Goal: Find specific fact: Find specific fact

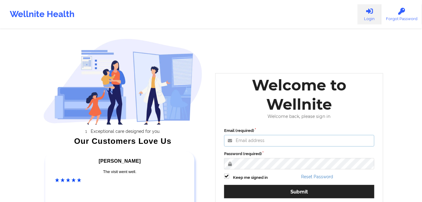
type input "[PERSON_NAME][EMAIL_ADDRESS][DOMAIN_NAME]"
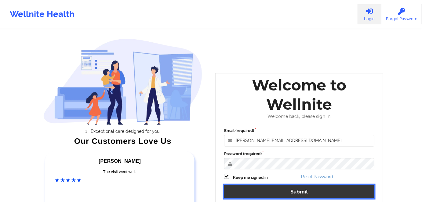
click at [312, 191] on button "Submit" at bounding box center [299, 191] width 150 height 13
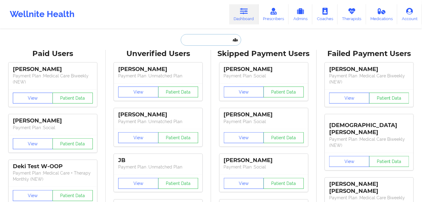
click at [214, 38] on input "text" at bounding box center [211, 40] width 60 height 12
paste input "[PERSON_NAME]"
type input "[PERSON_NAME]"
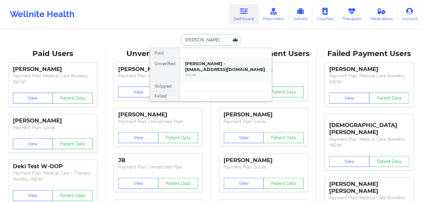
click at [211, 66] on div "[PERSON_NAME] - [EMAIL_ADDRESS][DOMAIN_NAME]" at bounding box center [226, 66] width 82 height 11
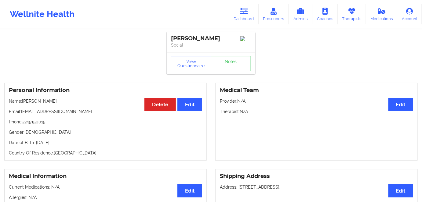
click at [68, 144] on p "Date of Birth: [DEMOGRAPHIC_DATA]" at bounding box center [105, 143] width 193 height 6
copy p "1961"
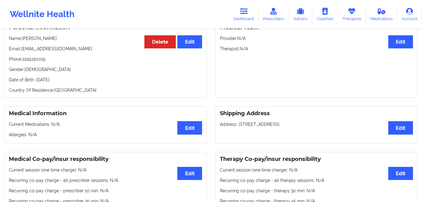
scroll to position [16, 0]
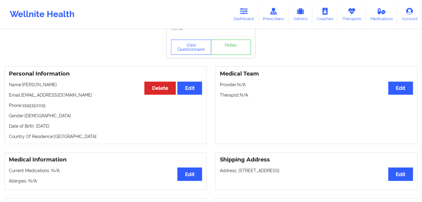
click at [81, 138] on p "Country Of Residence: [DEMOGRAPHIC_DATA]" at bounding box center [105, 137] width 193 height 6
drag, startPoint x: 71, startPoint y: 123, endPoint x: 80, endPoint y: 92, distance: 31.9
click at [36, 122] on div "Personal Information Edit Delete Name: [PERSON_NAME] Email: [EMAIL_ADDRESS][DOM…" at bounding box center [105, 106] width 202 height 78
copy p "[DATE]"
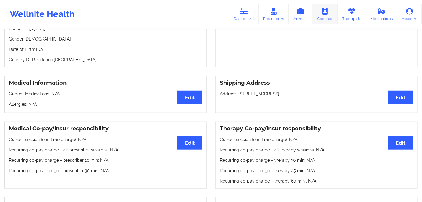
scroll to position [166, 0]
